Goal: Communication & Community: Answer question/provide support

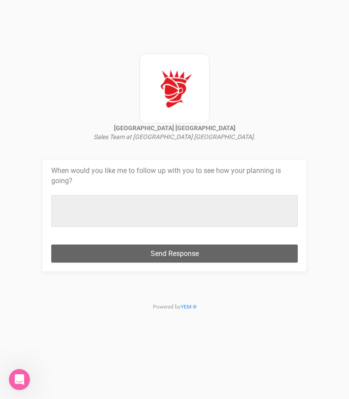
click at [236, 145] on form "Stamford Plaza Brisbane Sales Team at Stamford Plaza Brisbane. When would you l…" at bounding box center [174, 153] width 265 height 237
click at [175, 210] on div at bounding box center [174, 211] width 247 height 32
click at [144, 210] on div at bounding box center [174, 211] width 247 height 32
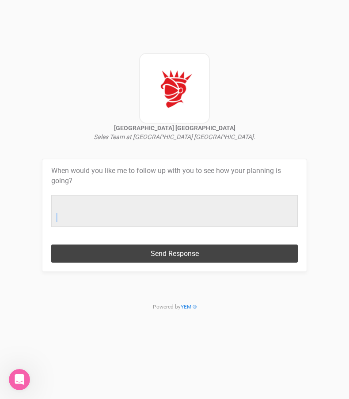
click at [155, 253] on button "Send Response" at bounding box center [174, 254] width 247 height 18
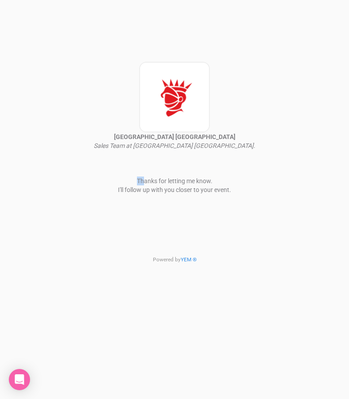
drag, startPoint x: 144, startPoint y: 178, endPoint x: 142, endPoint y: 202, distance: 23.9
click at [142, 202] on div "[GEOGRAPHIC_DATA] [GEOGRAPHIC_DATA] Sales Team at [GEOGRAPHIC_DATA] [GEOGRAPHIC…" at bounding box center [174, 161] width 221 height 286
drag, startPoint x: 142, startPoint y: 202, endPoint x: 152, endPoint y: 220, distance: 20.4
click at [152, 220] on div "[GEOGRAPHIC_DATA] [GEOGRAPHIC_DATA] Sales Team at [GEOGRAPHIC_DATA] [GEOGRAPHIC…" at bounding box center [174, 161] width 221 height 286
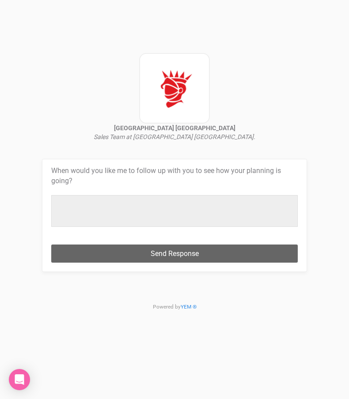
click at [107, 205] on div at bounding box center [174, 211] width 247 height 32
click at [107, 209] on div at bounding box center [174, 211] width 247 height 32
click at [98, 220] on div at bounding box center [174, 211] width 247 height 32
click at [89, 196] on div at bounding box center [174, 211] width 247 height 32
click at [94, 208] on div at bounding box center [174, 211] width 247 height 32
